Goal: Task Accomplishment & Management: Use online tool/utility

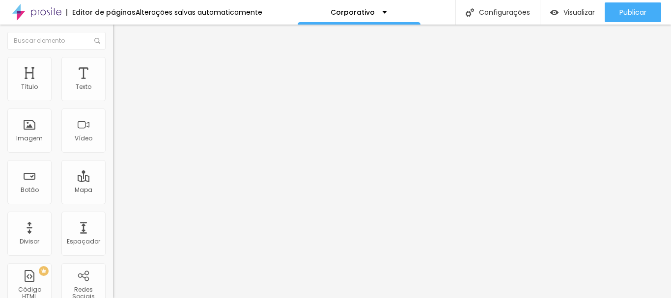
click at [113, 64] on ul "Conteúdo Estilo Avançado" at bounding box center [169, 61] width 113 height 29
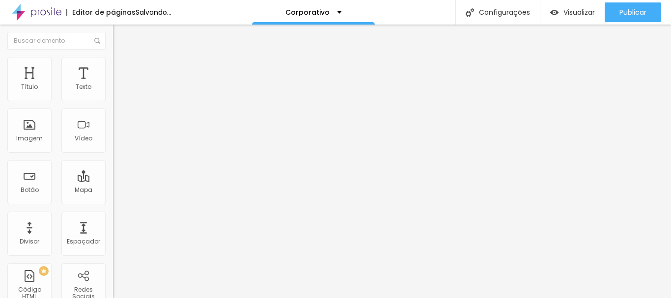
click at [122, 67] on span "Estilo" at bounding box center [129, 63] width 15 height 8
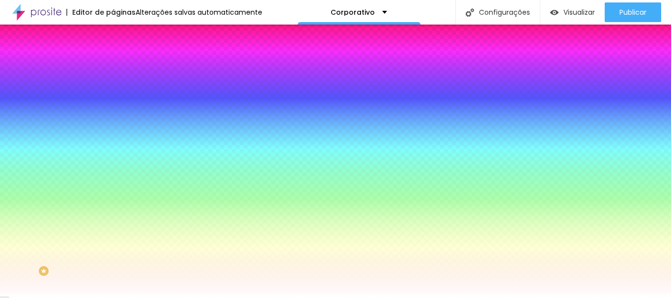
click at [113, 56] on img at bounding box center [117, 51] width 9 height 9
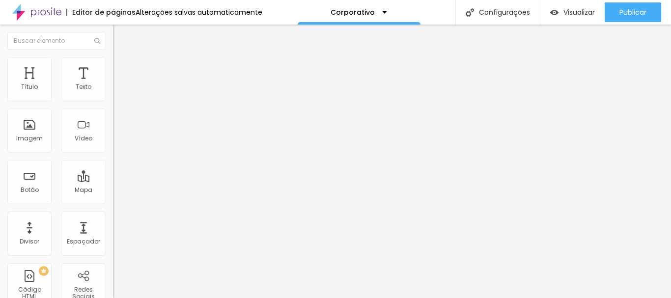
click at [120, 34] on div "Editar Coluna" at bounding box center [150, 36] width 61 height 8
drag, startPoint x: 93, startPoint y: 84, endPoint x: 90, endPoint y: 71, distance: 13.0
click at [113, 83] on div "Adicionar imagem Descrição da imagem (Alt) Alinhamento Proporção Original Cinem…" at bounding box center [169, 151] width 113 height 148
click at [122, 69] on span "Avançado" at bounding box center [138, 73] width 32 height 8
click at [122, 68] on span "Estilo" at bounding box center [129, 63] width 15 height 8
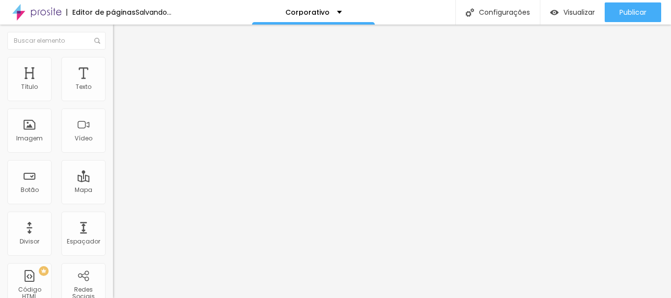
click at [113, 57] on li "Conteúdo" at bounding box center [169, 52] width 113 height 10
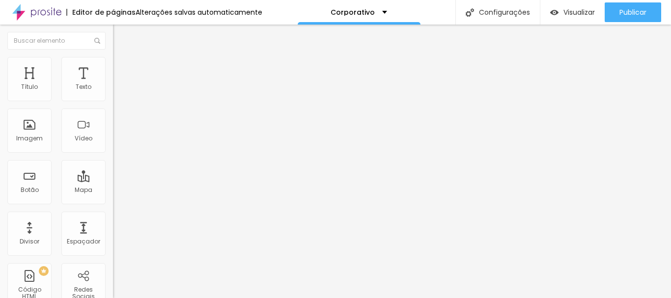
click at [113, 67] on img at bounding box center [117, 71] width 9 height 9
click at [122, 66] on span "Estilo" at bounding box center [129, 63] width 15 height 8
click at [122, 68] on span "Estilo" at bounding box center [129, 63] width 15 height 8
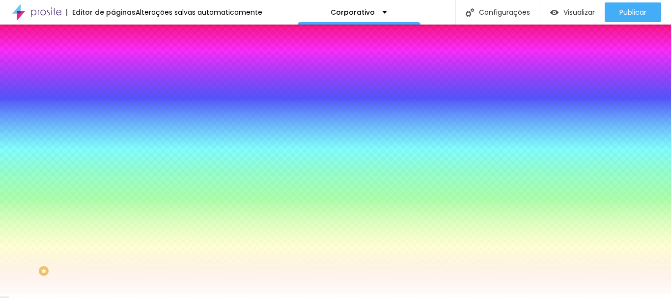
click at [113, 67] on li "Avançado" at bounding box center [169, 72] width 113 height 10
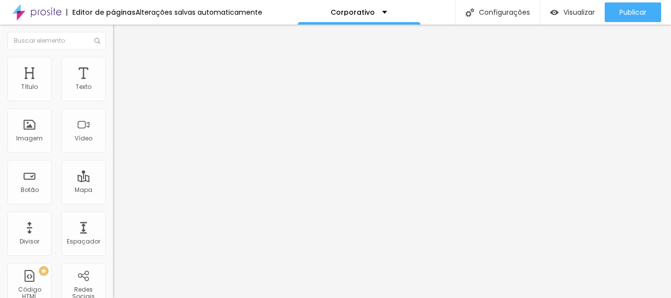
type input "15"
type input "0"
drag, startPoint x: 37, startPoint y: 99, endPoint x: 9, endPoint y: 103, distance: 28.3
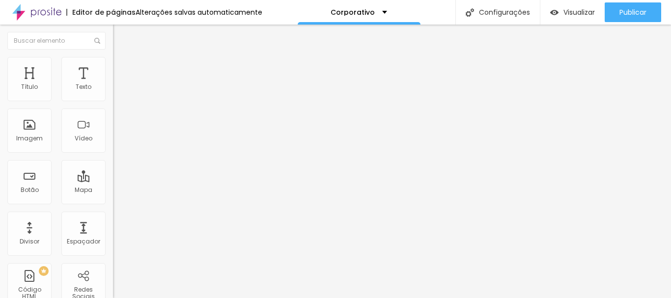
type input "0"
click at [113, 191] on input "range" at bounding box center [144, 195] width 63 height 8
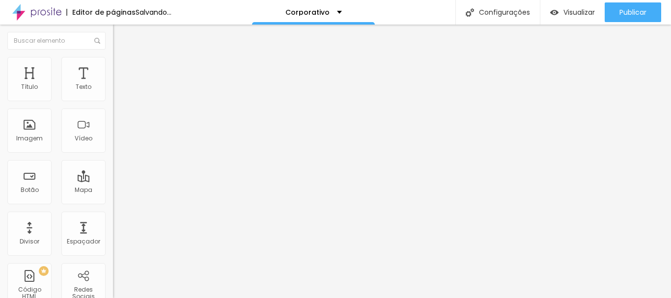
click at [122, 72] on span "Avançado" at bounding box center [138, 73] width 32 height 8
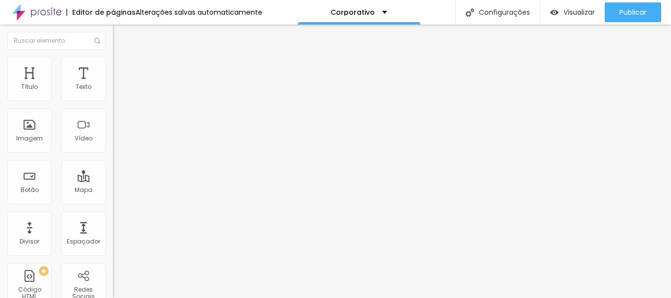
click at [113, 73] on ul "Conteúdo Estilo Avançado" at bounding box center [169, 61] width 113 height 29
click at [122, 70] on span "Avançado" at bounding box center [138, 73] width 32 height 8
type input "15"
type input "5"
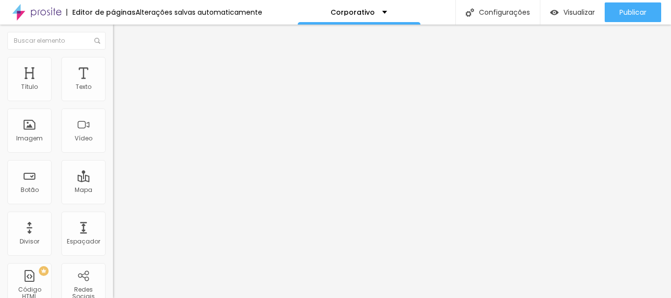
type input "5"
type input "0"
drag, startPoint x: 37, startPoint y: 97, endPoint x: 0, endPoint y: 101, distance: 37.6
type input "0"
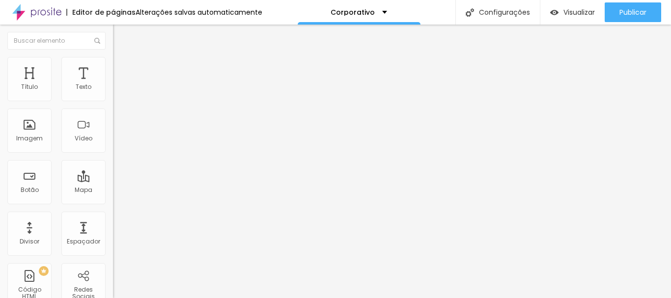
click at [113, 191] on input "range" at bounding box center [144, 195] width 63 height 8
click at [113, 67] on img at bounding box center [117, 71] width 9 height 9
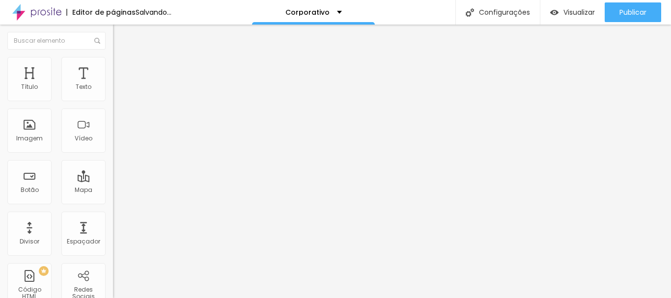
type input "15"
type input "5"
type input "0"
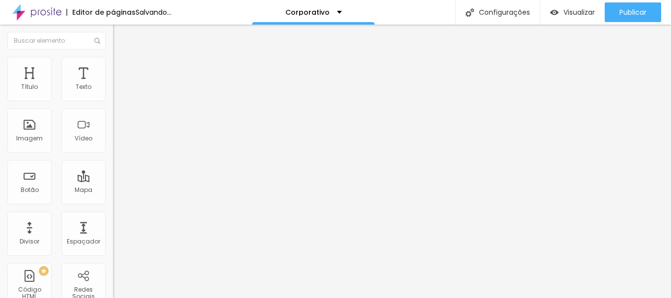
type input "0"
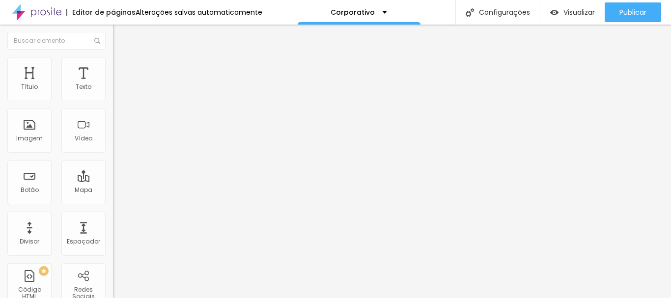
drag, startPoint x: 39, startPoint y: 96, endPoint x: 2, endPoint y: 100, distance: 37.1
type input "0"
click at [113, 191] on input "range" at bounding box center [144, 195] width 63 height 8
click at [173, 298] on div "Subindo 7/7 arquivos" at bounding box center [335, 301] width 671 height 6
